Goal: Information Seeking & Learning: Learn about a topic

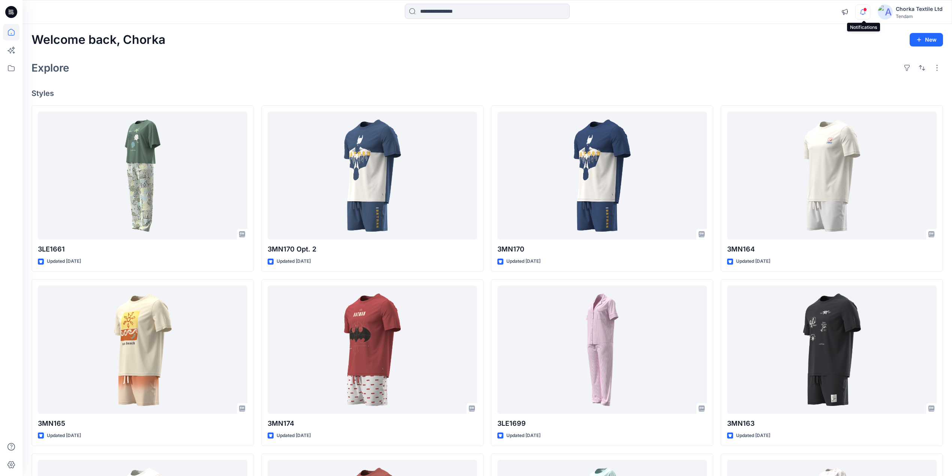
click at [864, 13] on icon "button" at bounding box center [863, 11] width 14 height 15
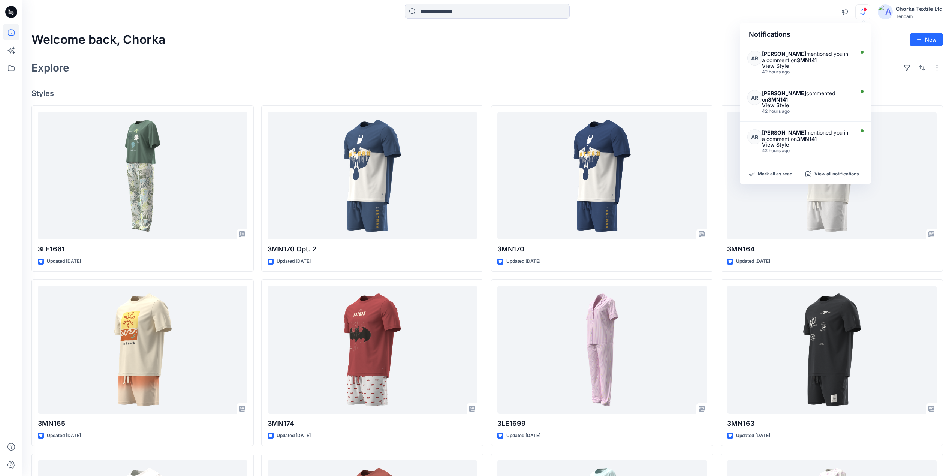
click at [698, 60] on div "Explore" at bounding box center [487, 68] width 912 height 18
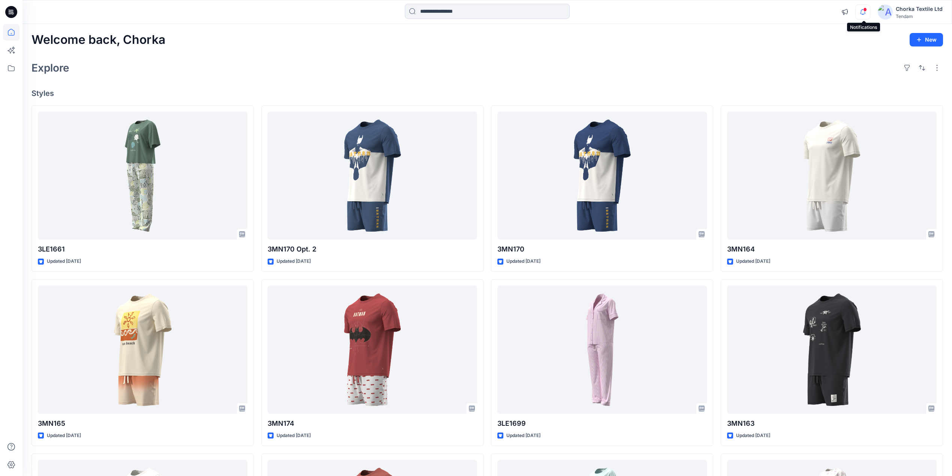
click at [865, 12] on icon "button" at bounding box center [863, 11] width 14 height 15
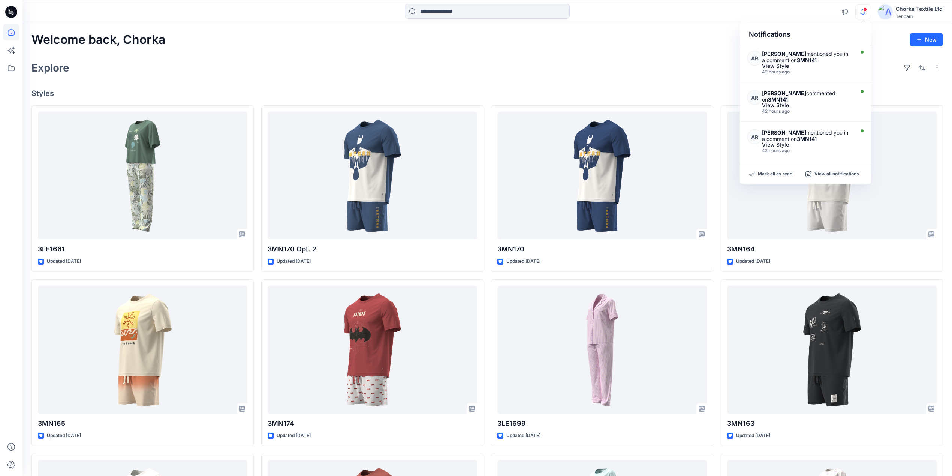
click at [684, 69] on div "Explore" at bounding box center [487, 68] width 912 height 18
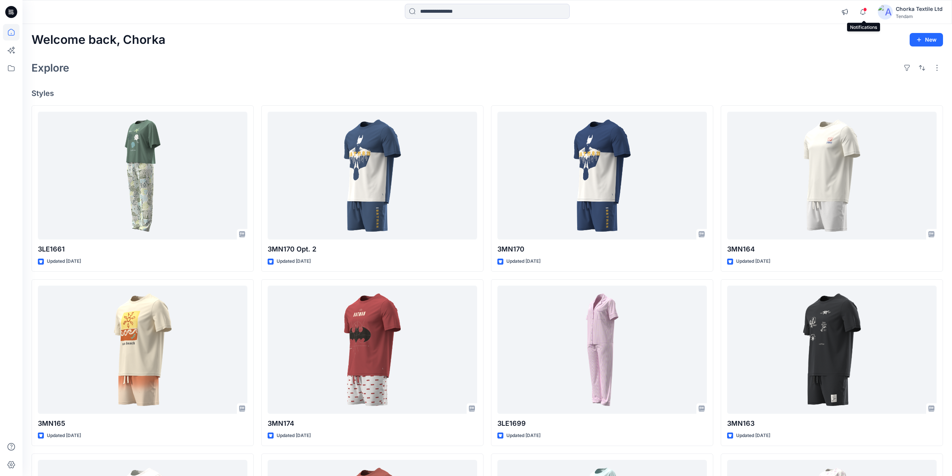
click at [866, 8] on span at bounding box center [865, 9] width 4 height 4
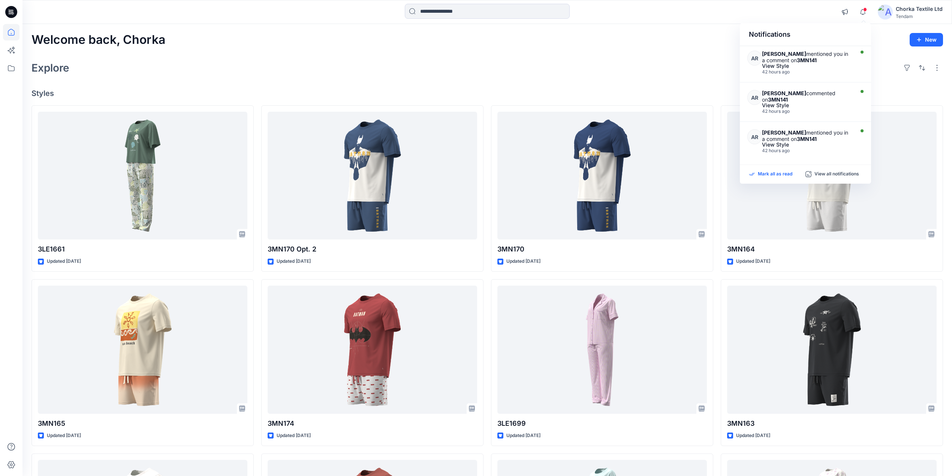
click at [773, 172] on p "Mark all as read" at bounding box center [775, 174] width 34 height 7
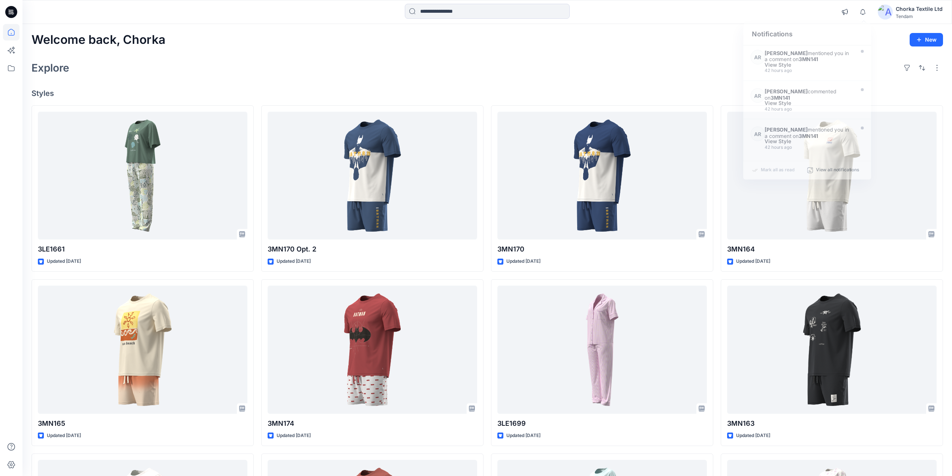
click at [701, 52] on div "Welcome back, Chorka New Explore Styles 3LE1661 Updated [DATE] 3MN165 Updated […" at bounding box center [487, 340] width 930 height 632
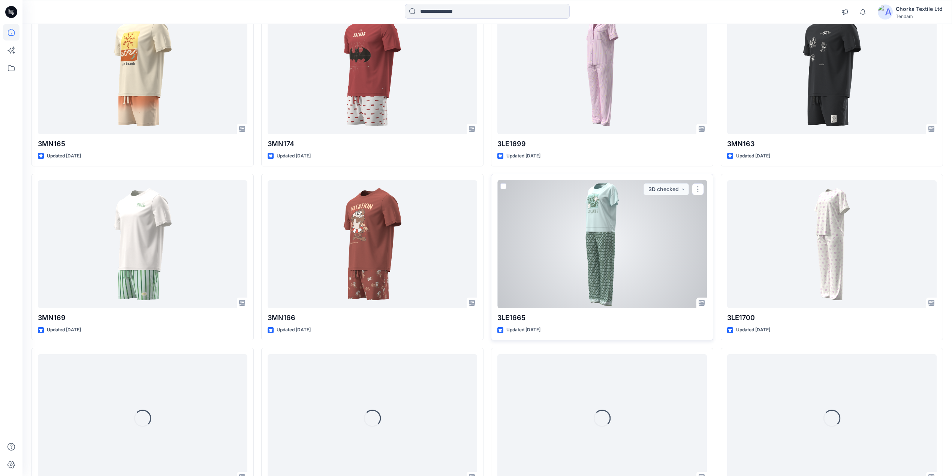
scroll to position [430, 0]
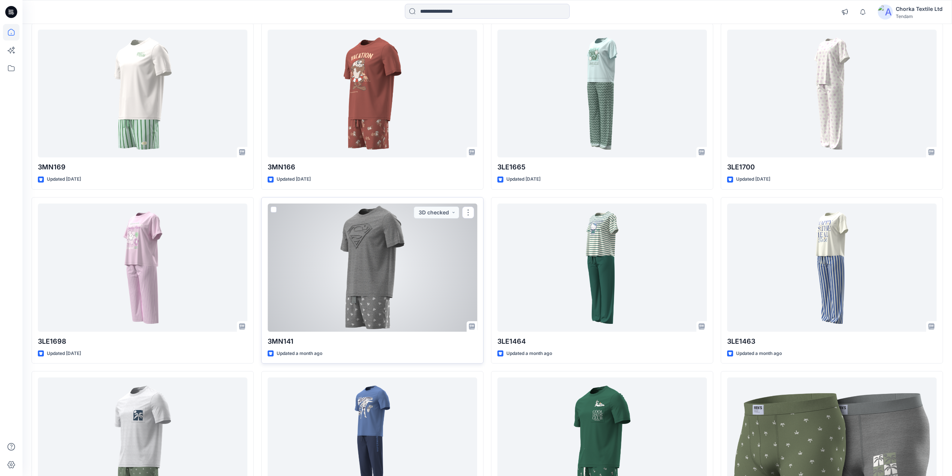
click at [370, 251] on div at bounding box center [373, 268] width 210 height 128
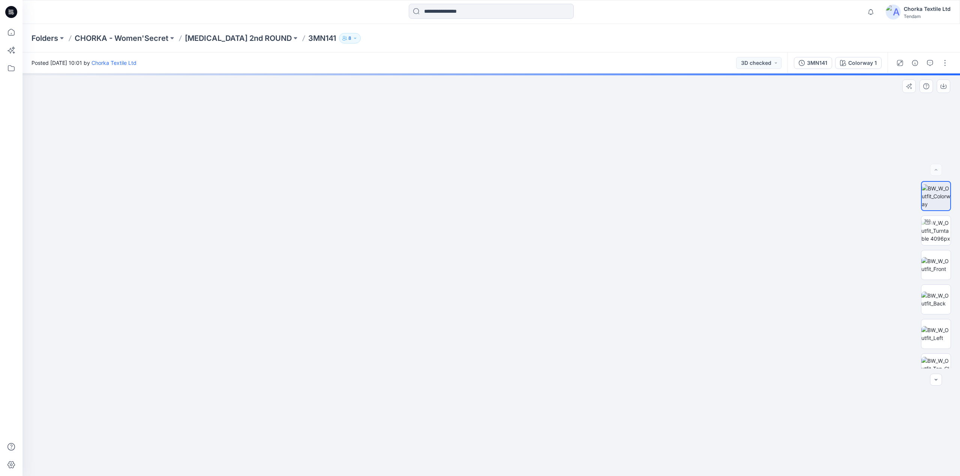
drag, startPoint x: 530, startPoint y: 142, endPoint x: 508, endPoint y: 238, distance: 97.8
click at [508, 238] on img at bounding box center [468, 114] width 1235 height 724
click at [816, 62] on div "3MN141" at bounding box center [817, 63] width 20 height 8
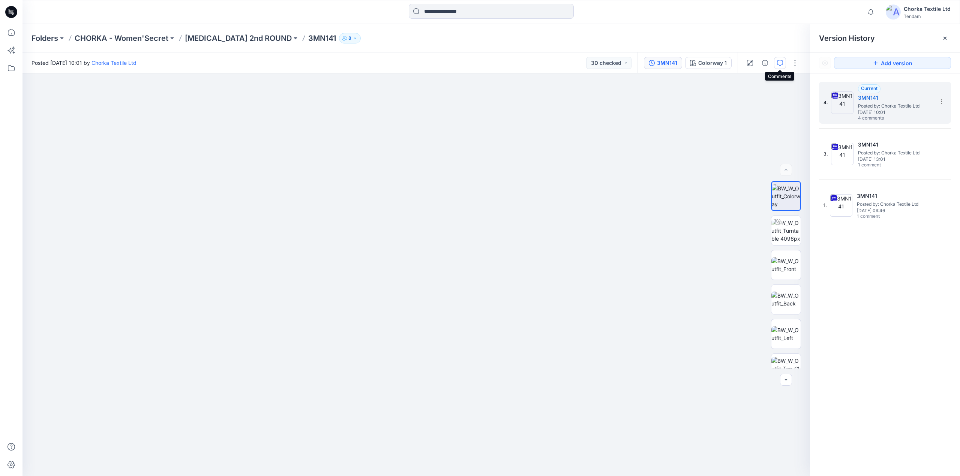
click at [779, 60] on icon "button" at bounding box center [780, 63] width 6 height 6
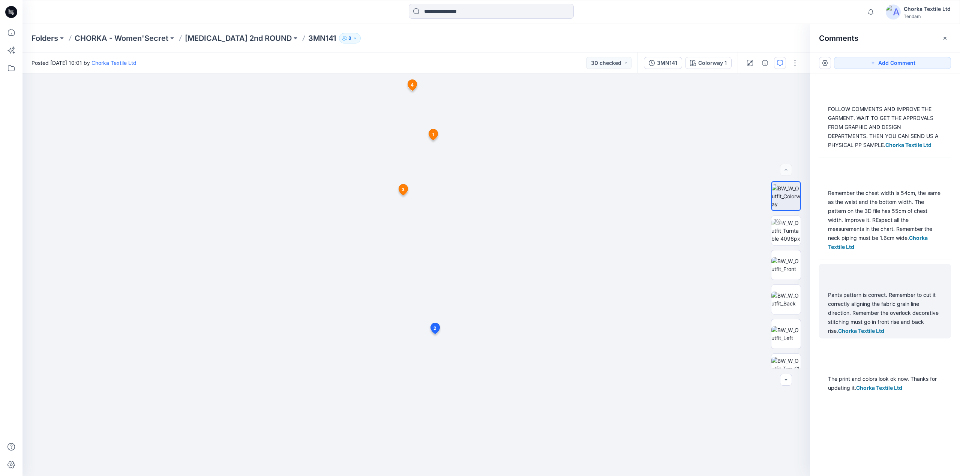
click at [885, 307] on div "Pants pattern is correct. Remember to cut it correctly aligning the fabric grai…" at bounding box center [885, 313] width 114 height 45
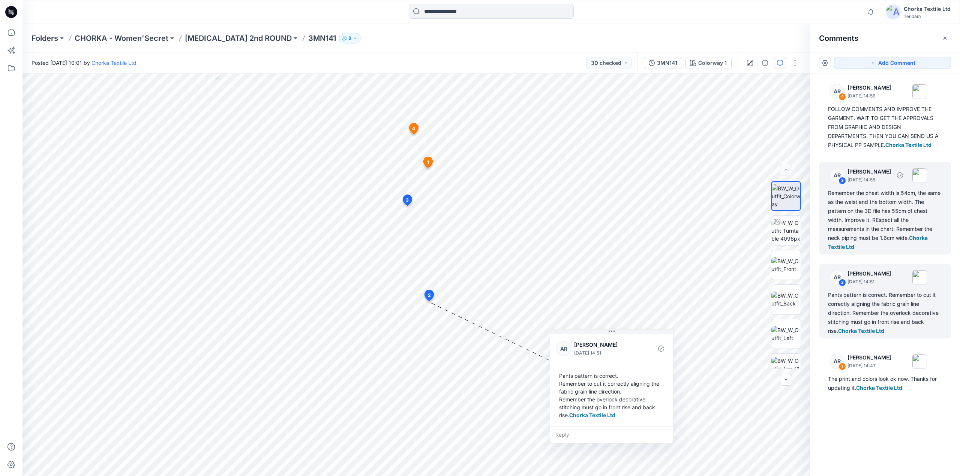
click at [870, 218] on div "Remember the chest width is 54cm, the same as the waist and the bottom width. T…" at bounding box center [885, 220] width 114 height 63
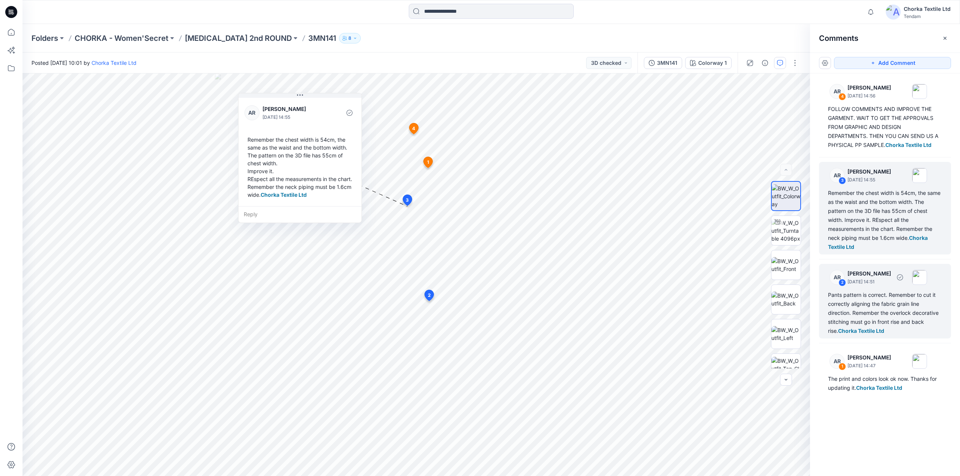
click at [870, 295] on div "Pants pattern is correct. Remember to cut it correctly aligning the fabric grai…" at bounding box center [885, 313] width 114 height 45
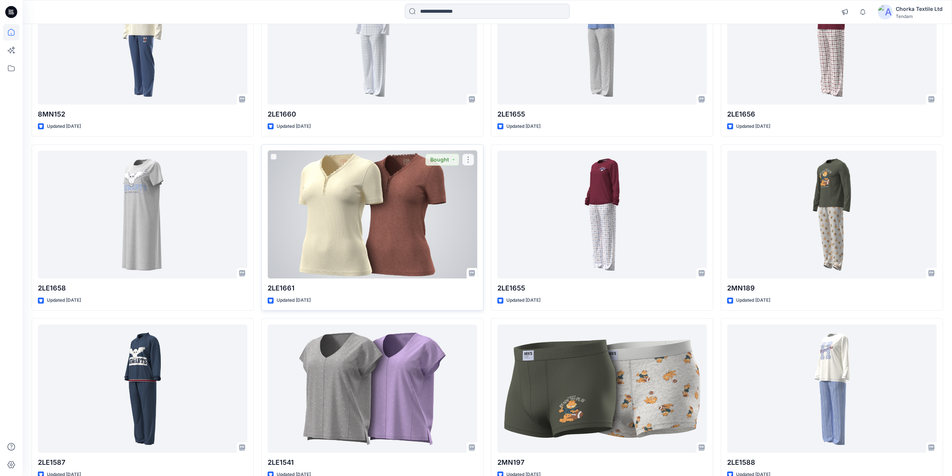
scroll to position [2930, 0]
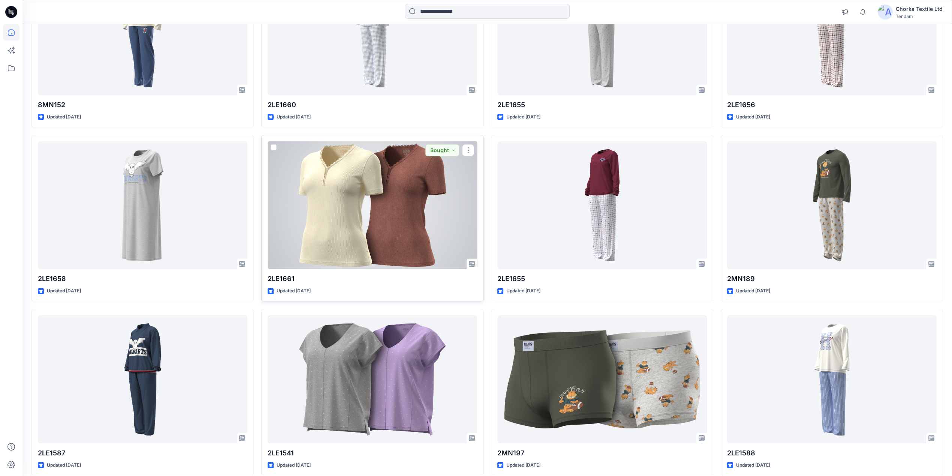
click at [360, 212] on div at bounding box center [373, 205] width 210 height 128
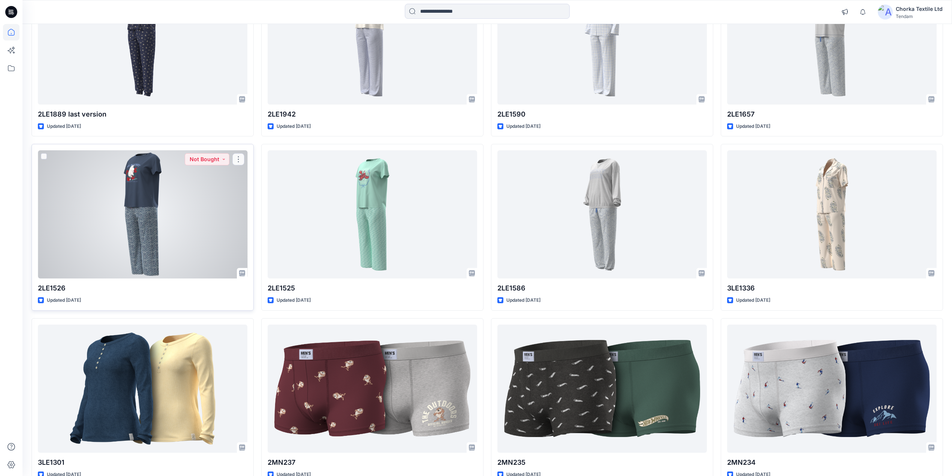
scroll to position [2281, 0]
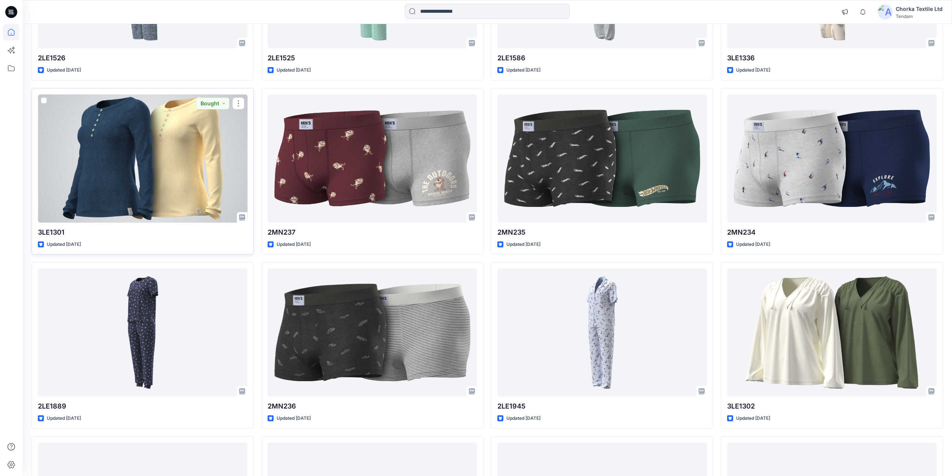
click at [157, 153] on div at bounding box center [143, 158] width 210 height 128
